Goal: Information Seeking & Learning: Learn about a topic

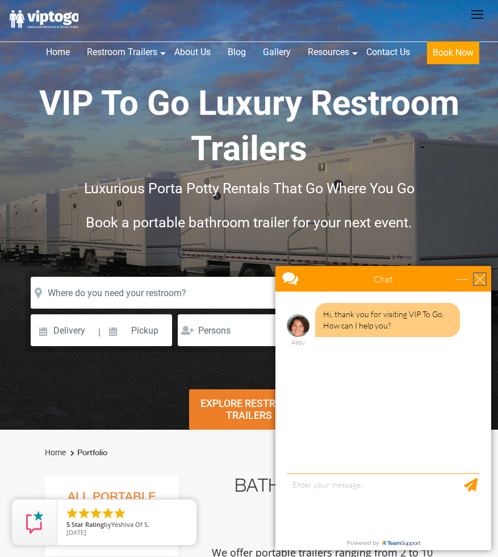
click at [478, 282] on div "close" at bounding box center [479, 278] width 11 height 11
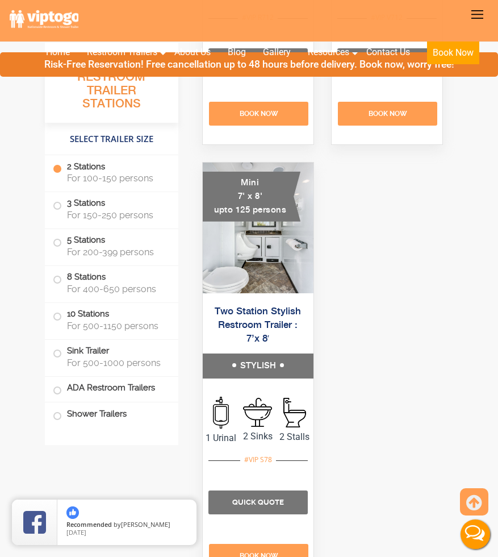
scroll to position [998, 0]
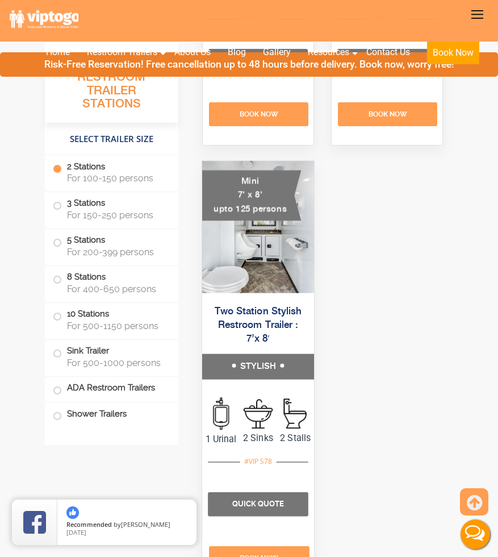
click at [273, 315] on link "Two Station Stylish Restroom Trailer : 7’x 8′" at bounding box center [257, 325] width 87 height 38
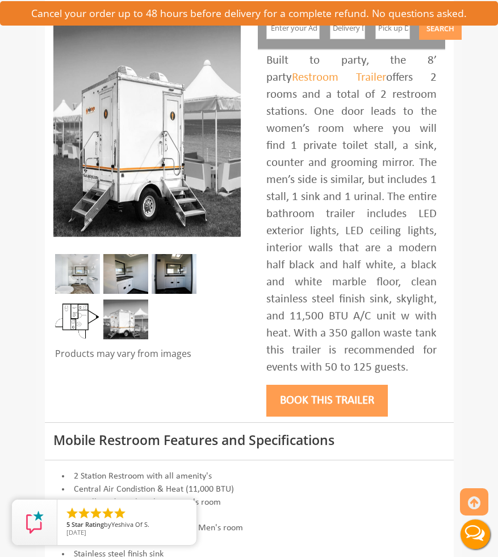
scroll to position [250, 0]
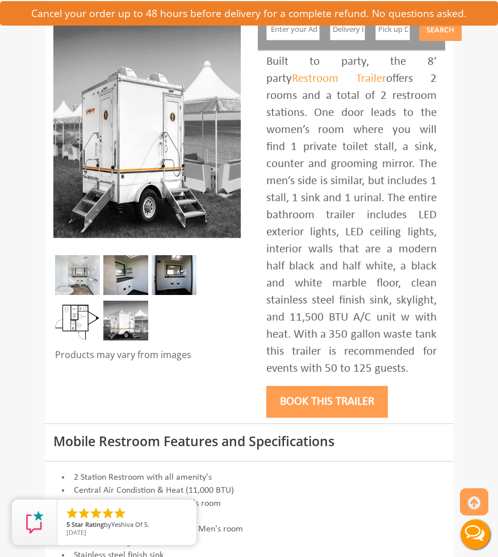
click at [72, 317] on img at bounding box center [77, 320] width 45 height 40
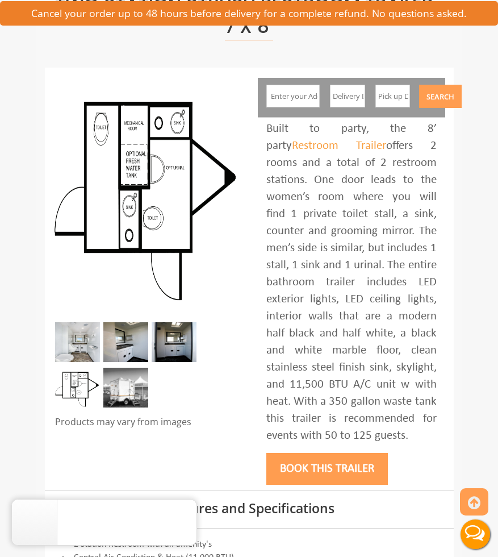
scroll to position [102, 0]
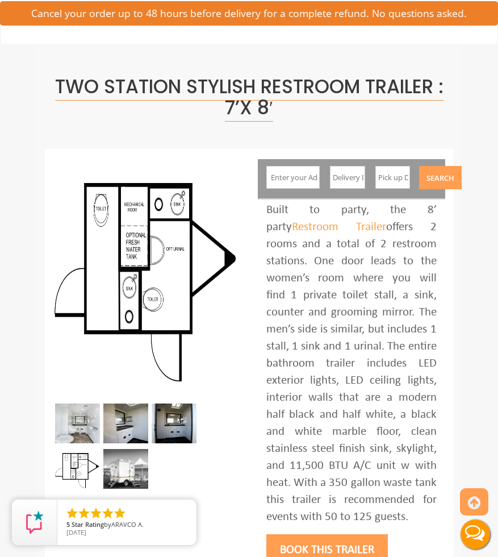
click at [125, 416] on img at bounding box center [125, 423] width 45 height 40
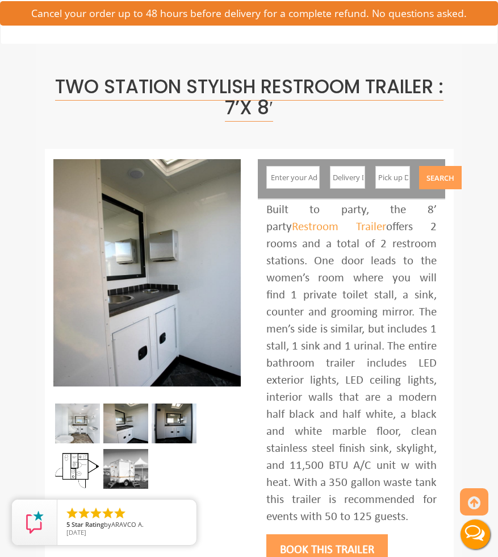
click at [168, 425] on img at bounding box center [174, 423] width 45 height 40
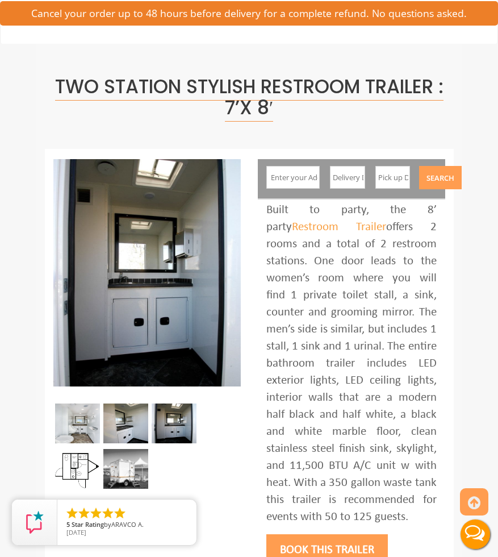
click at [135, 475] on img at bounding box center [125, 469] width 45 height 40
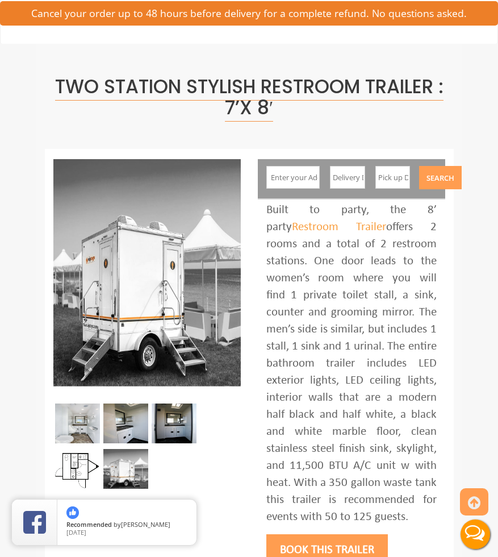
click at [84, 422] on img at bounding box center [77, 423] width 45 height 40
